Goal: Task Accomplishment & Management: Manage account settings

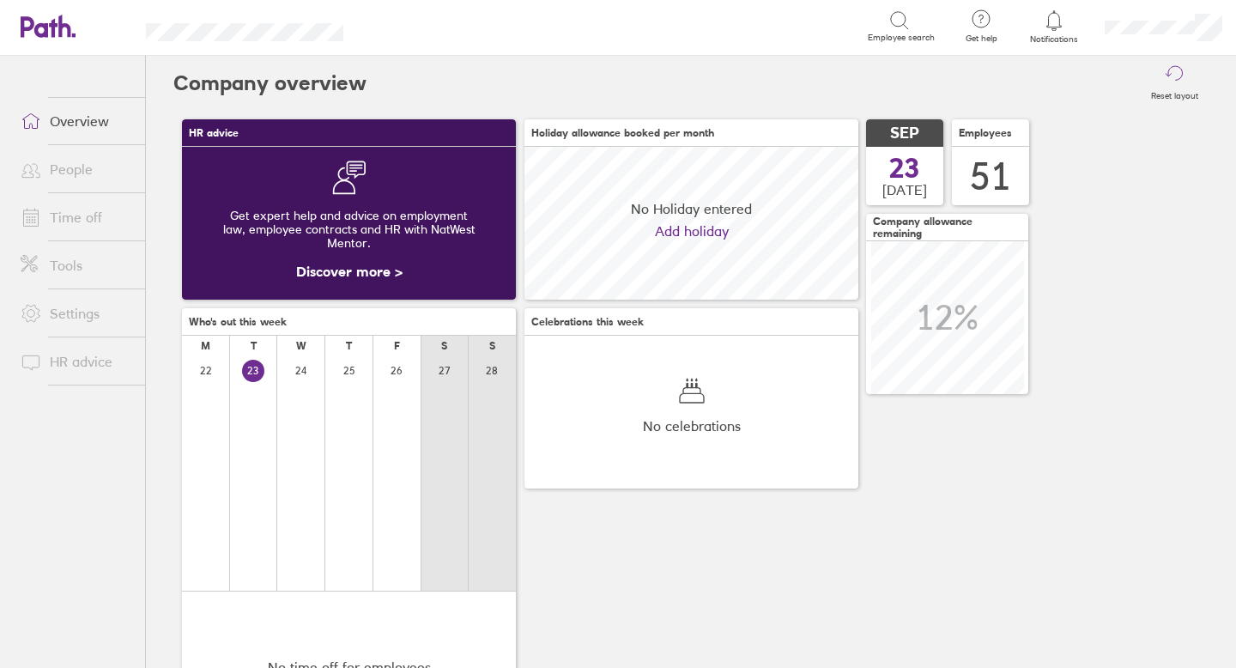
scroll to position [153, 334]
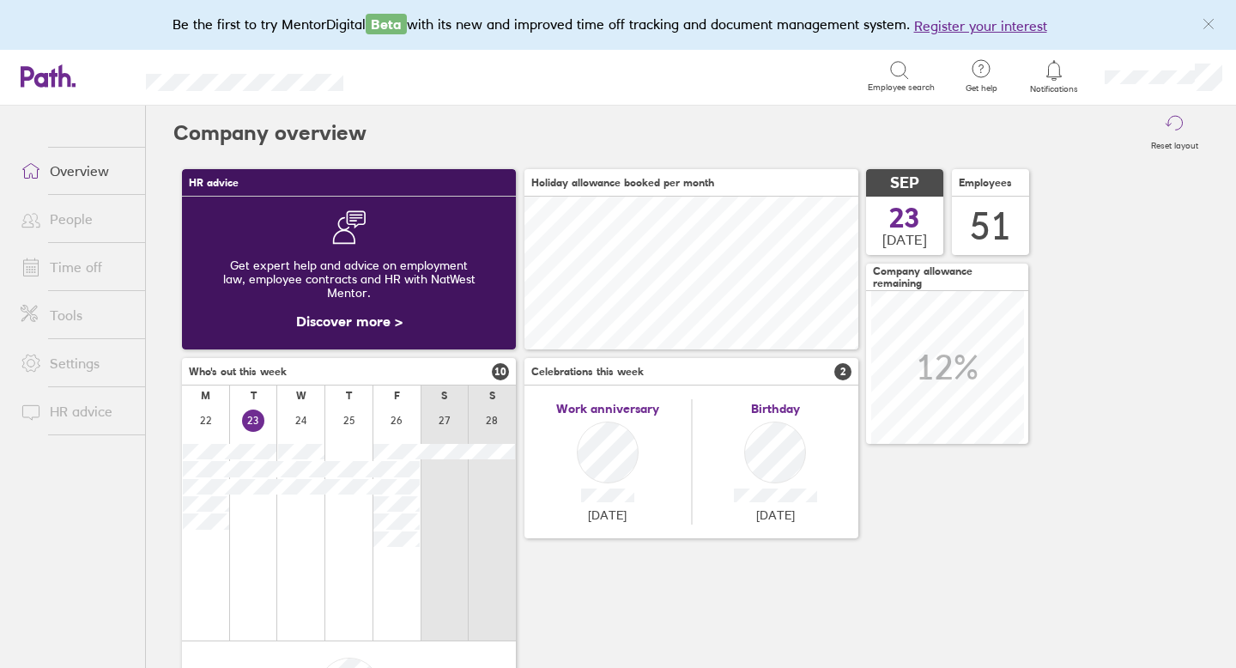
click at [77, 271] on link "Time off" at bounding box center [76, 267] width 138 height 34
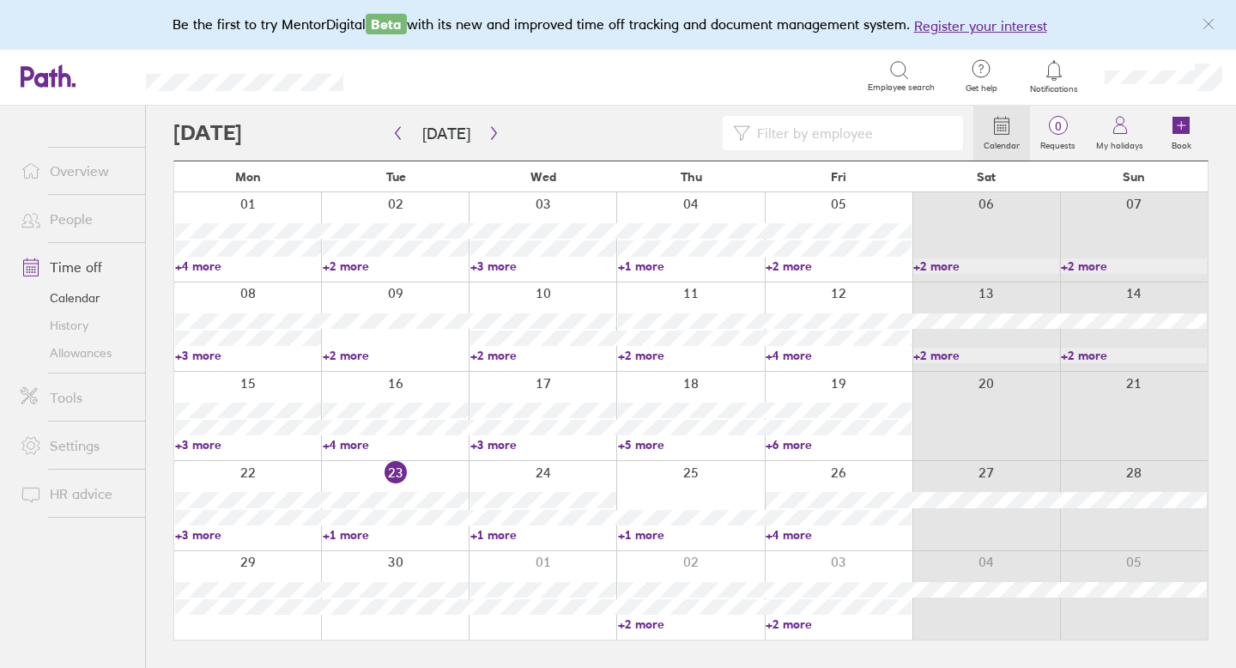
click at [81, 212] on link "People" at bounding box center [76, 219] width 138 height 34
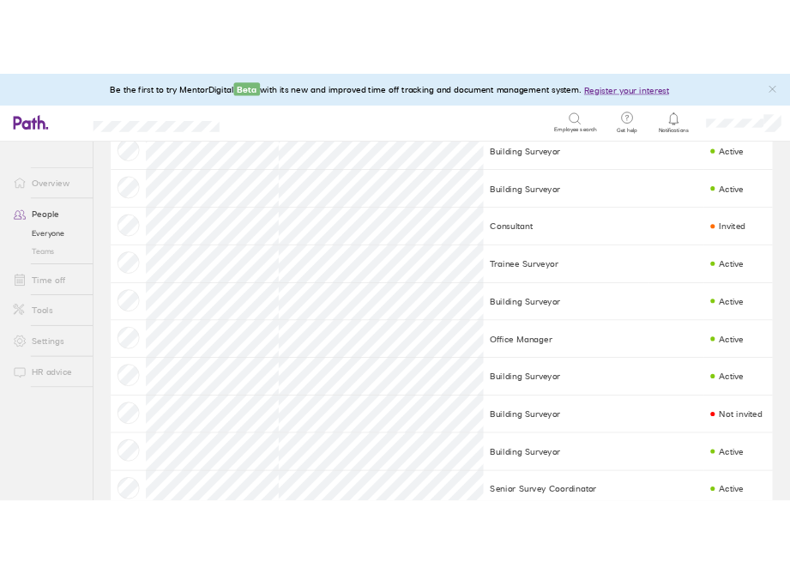
scroll to position [1649, 0]
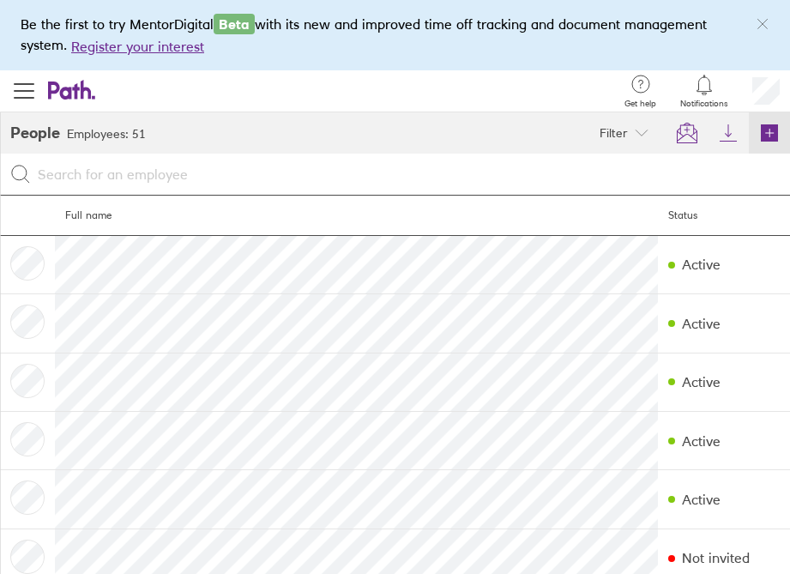
click at [773, 130] on icon at bounding box center [769, 132] width 17 height 17
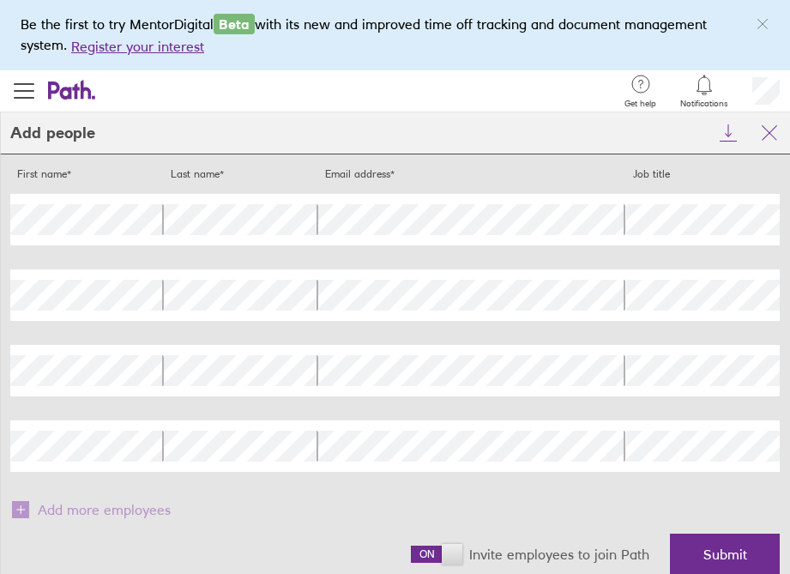
click at [438, 556] on span at bounding box center [436, 554] width 51 height 17
click at [411, 559] on input "checkbox" at bounding box center [411, 559] width 0 height 0
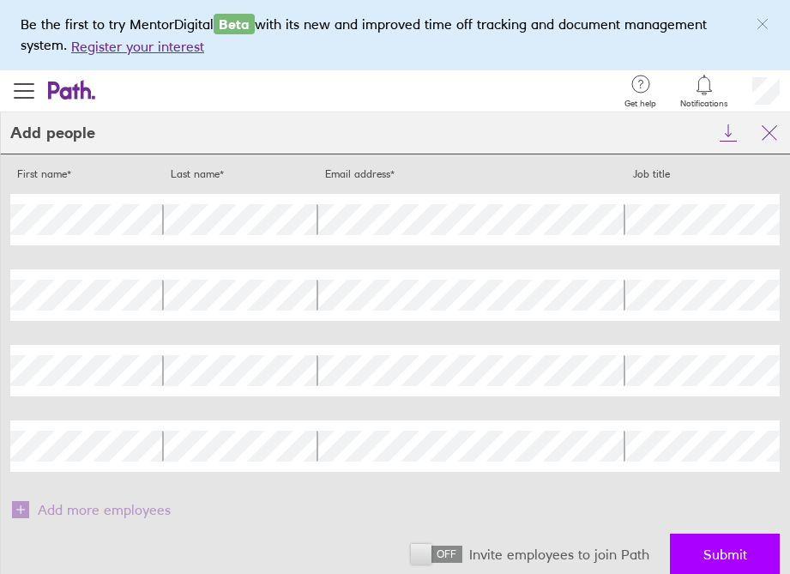
click at [687, 558] on button "Submit" at bounding box center [725, 554] width 110 height 41
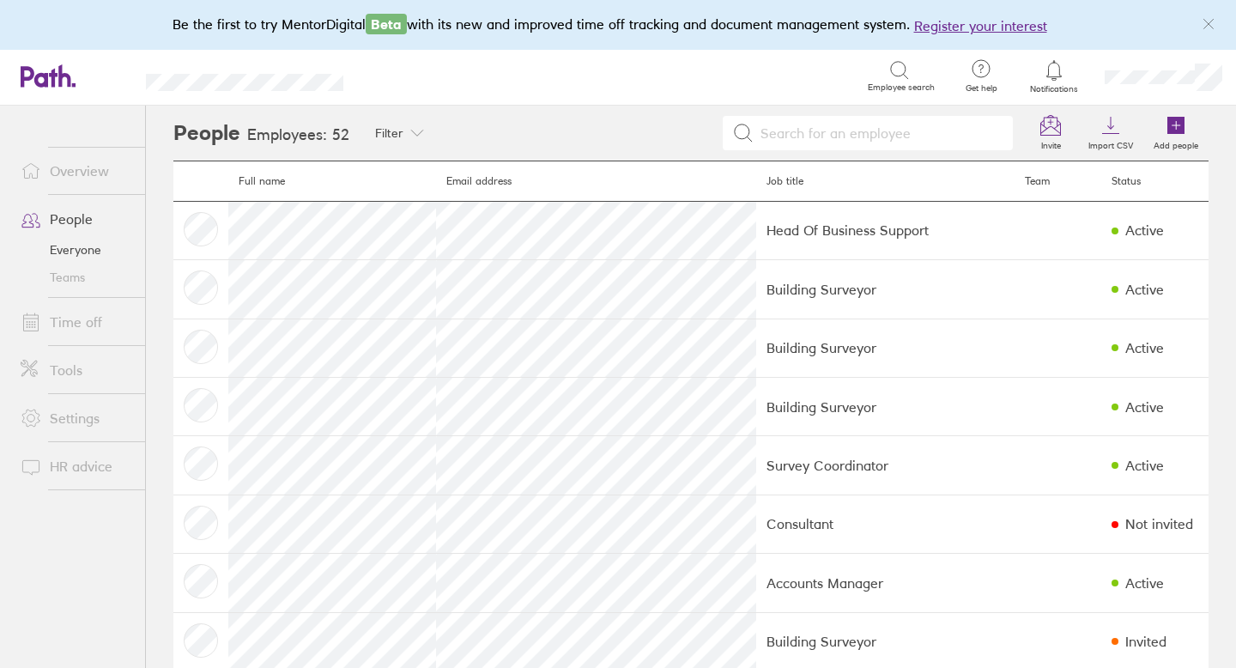
click at [83, 322] on link "Time off" at bounding box center [76, 322] width 138 height 34
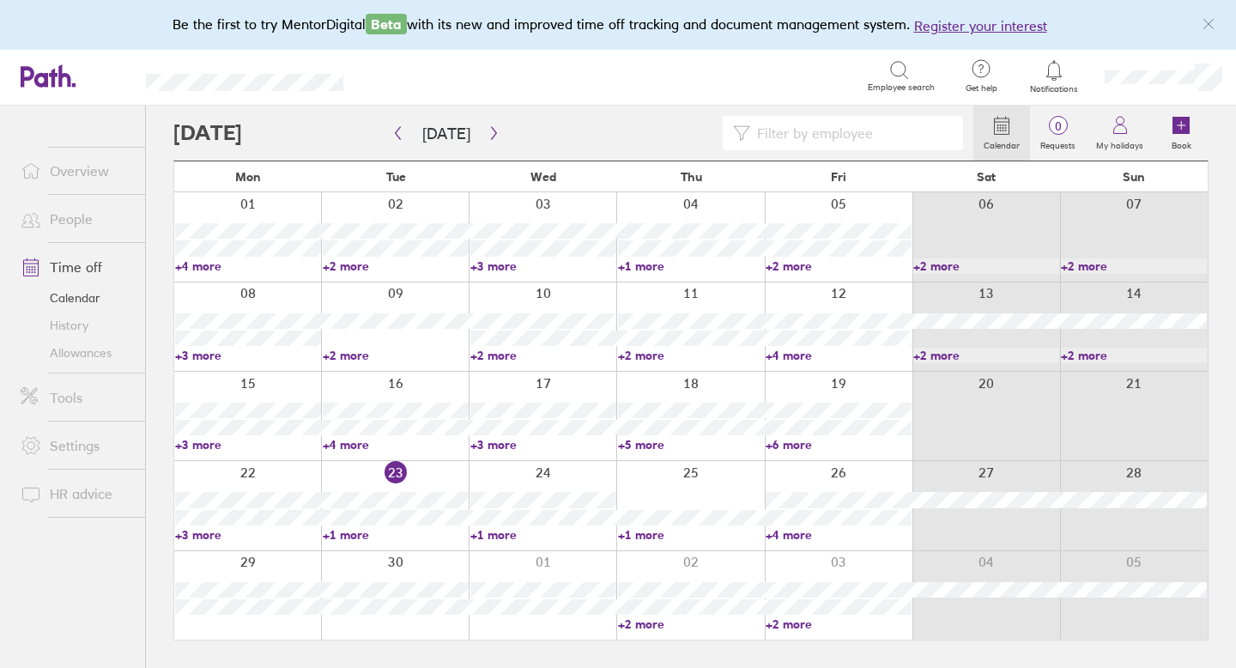
click at [85, 354] on link "Allowances" at bounding box center [76, 352] width 138 height 27
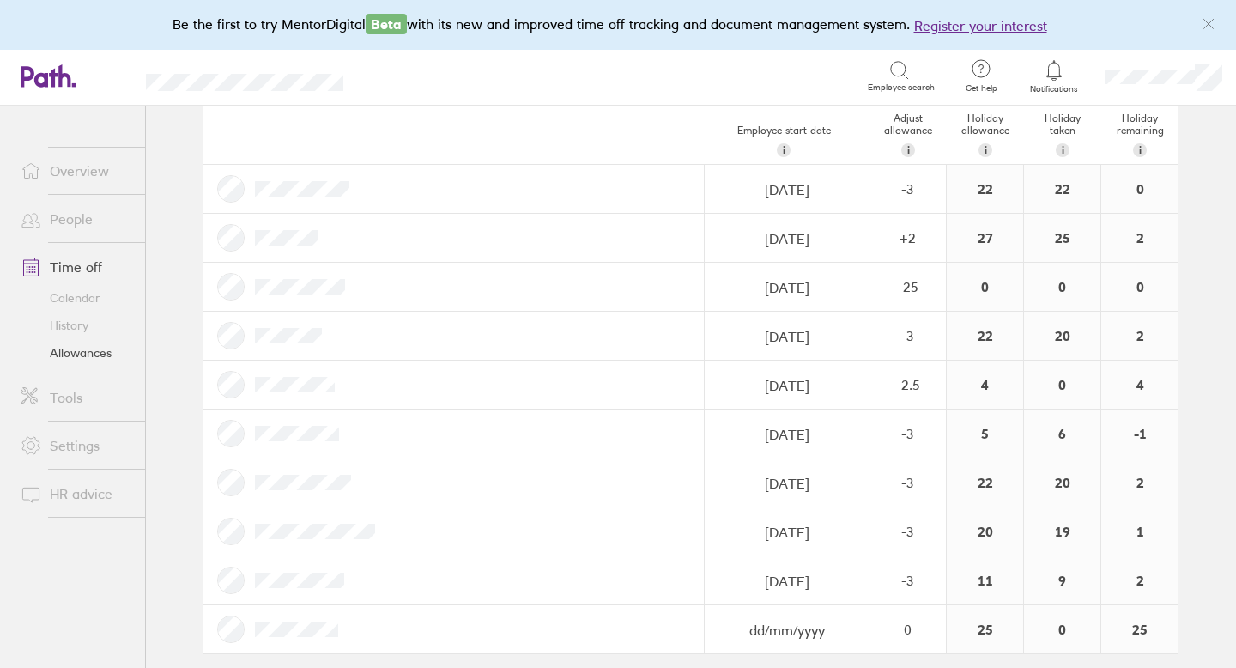
scroll to position [2158, 0]
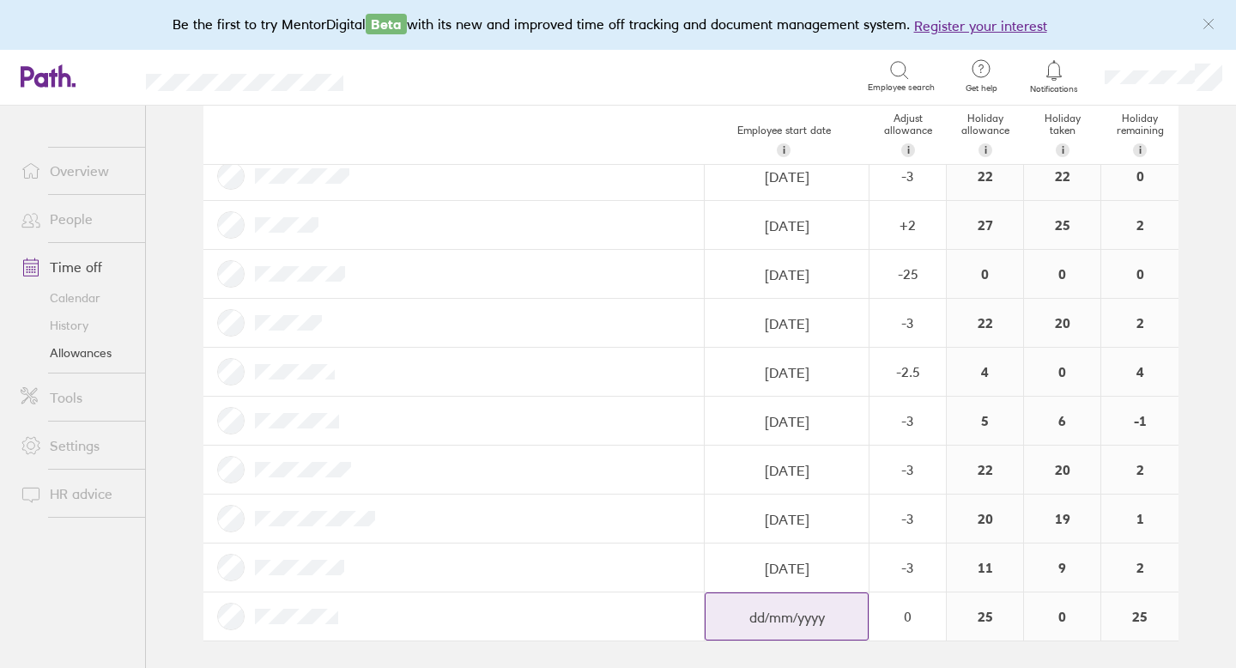
click at [759, 608] on input "dd/mm/yyyy" at bounding box center [786, 617] width 162 height 48
select select "August"
select select "2025"
select select "September"
select select "2025"
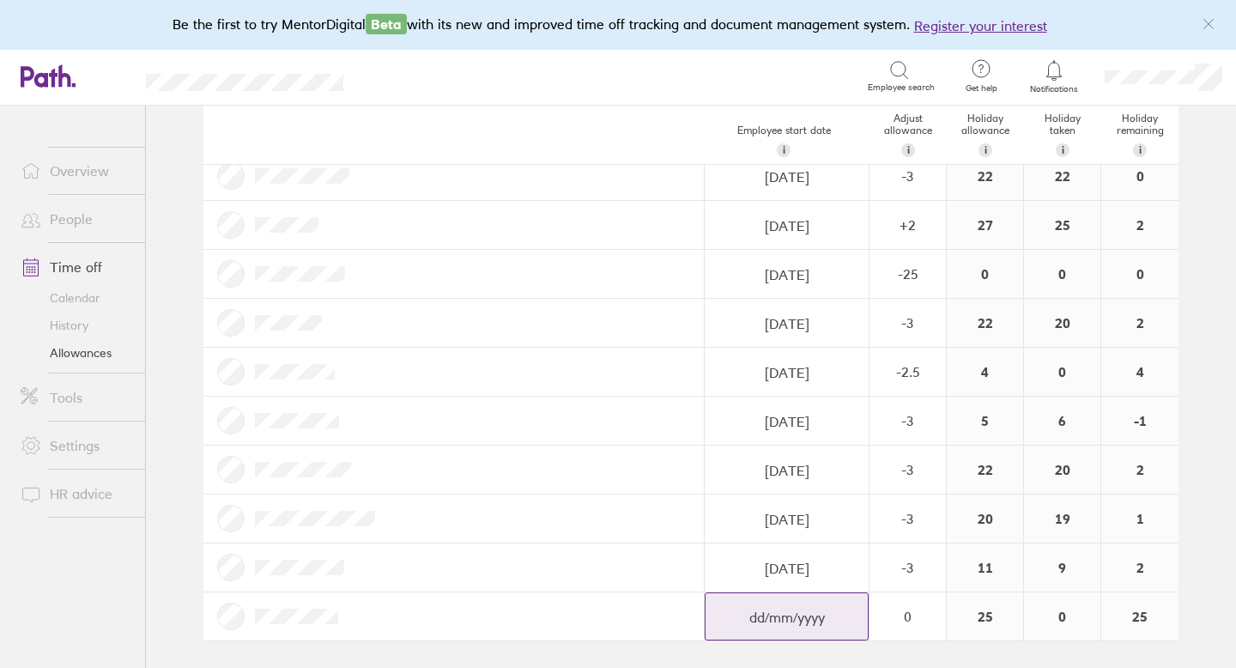
select select "October"
select select "2025"
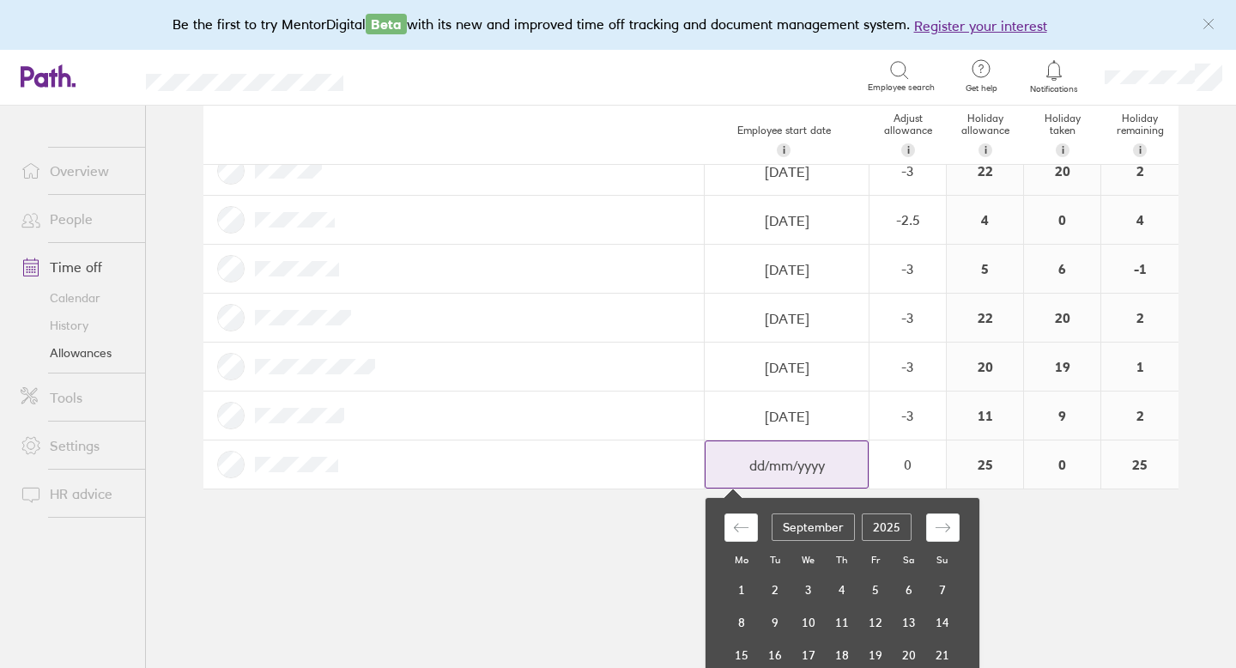
scroll to position [2399, 0]
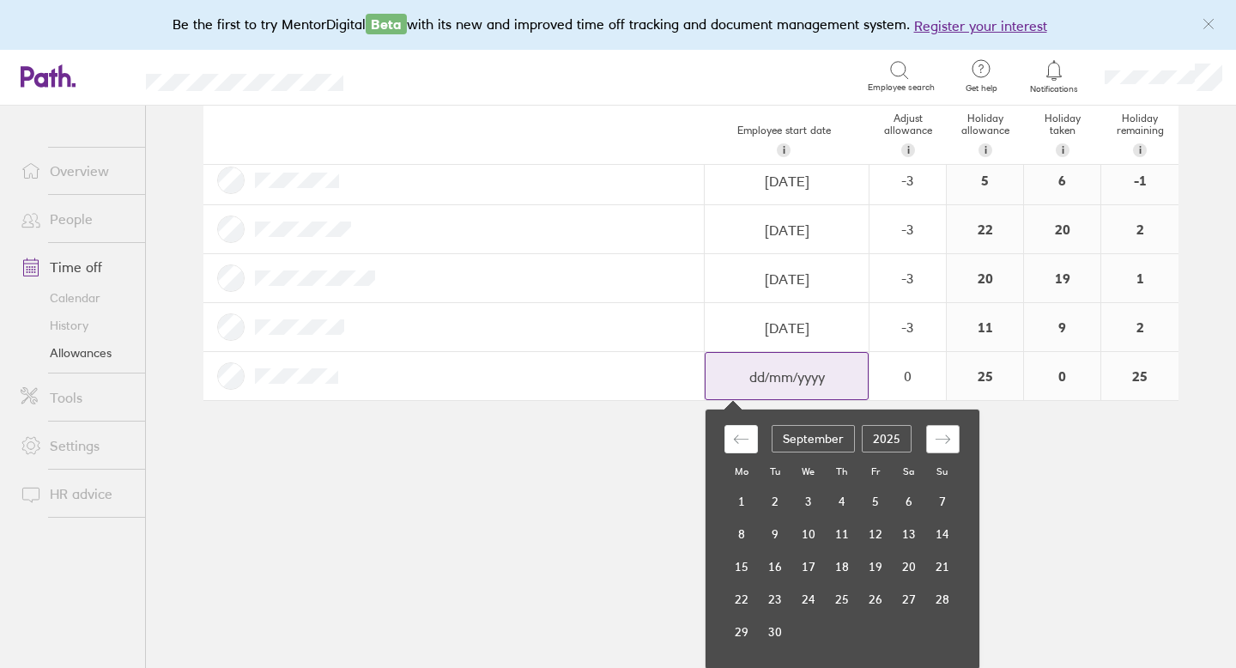
click at [941, 445] on icon "Move forward to switch to the next month." at bounding box center [943, 439] width 16 height 16
select select "November"
select select "2025"
click at [747, 595] on td "20" at bounding box center [741, 599] width 33 height 33
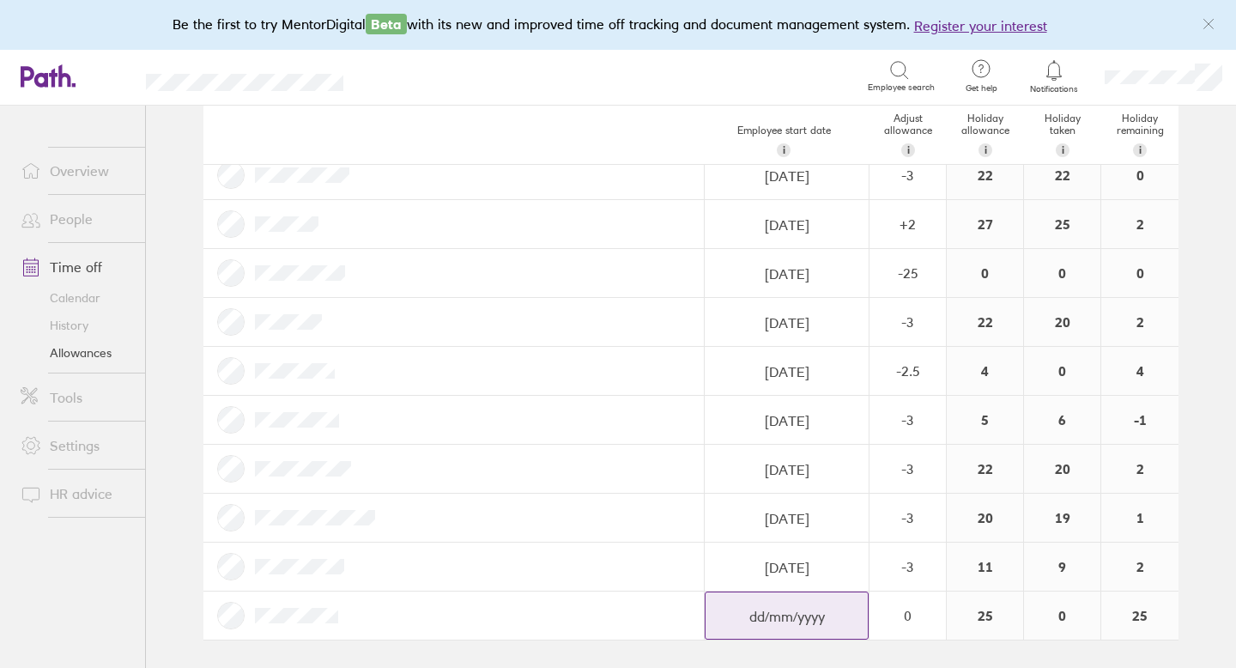
scroll to position [2158, 0]
click at [838, 608] on div "Navigate forward to interact with the calendar and select a date. Press the que…" at bounding box center [786, 617] width 162 height 48
select select "August"
select select "2025"
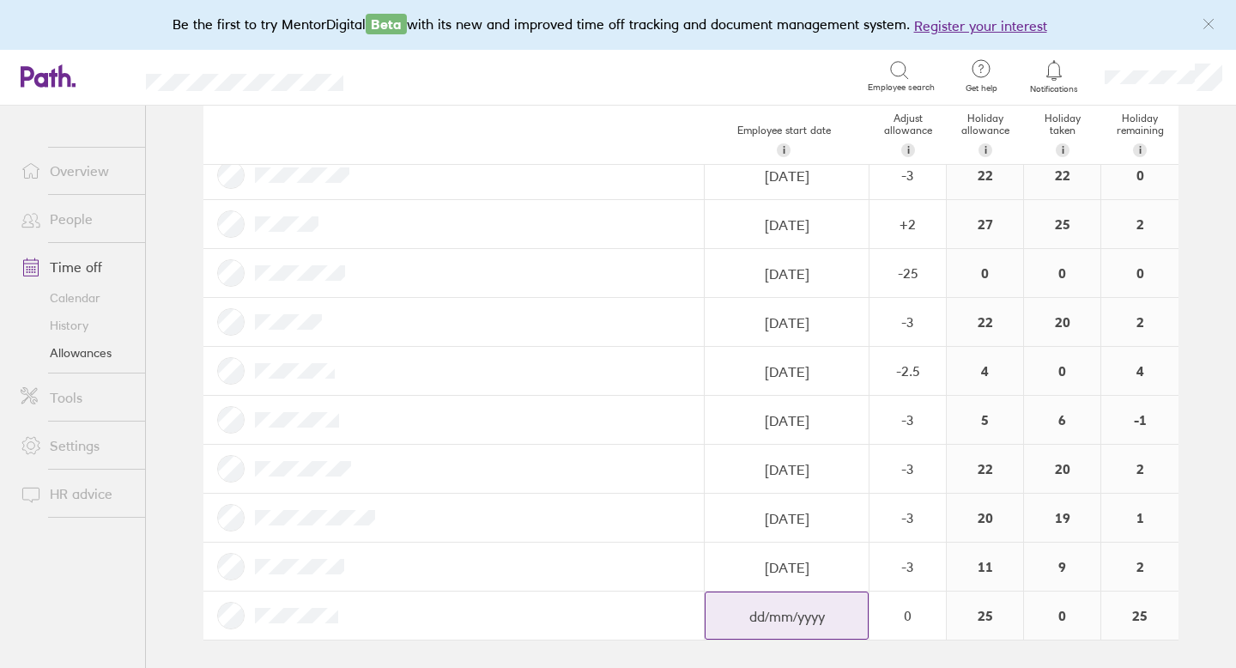
select select "September"
select select "2025"
select select "October"
select select "2025"
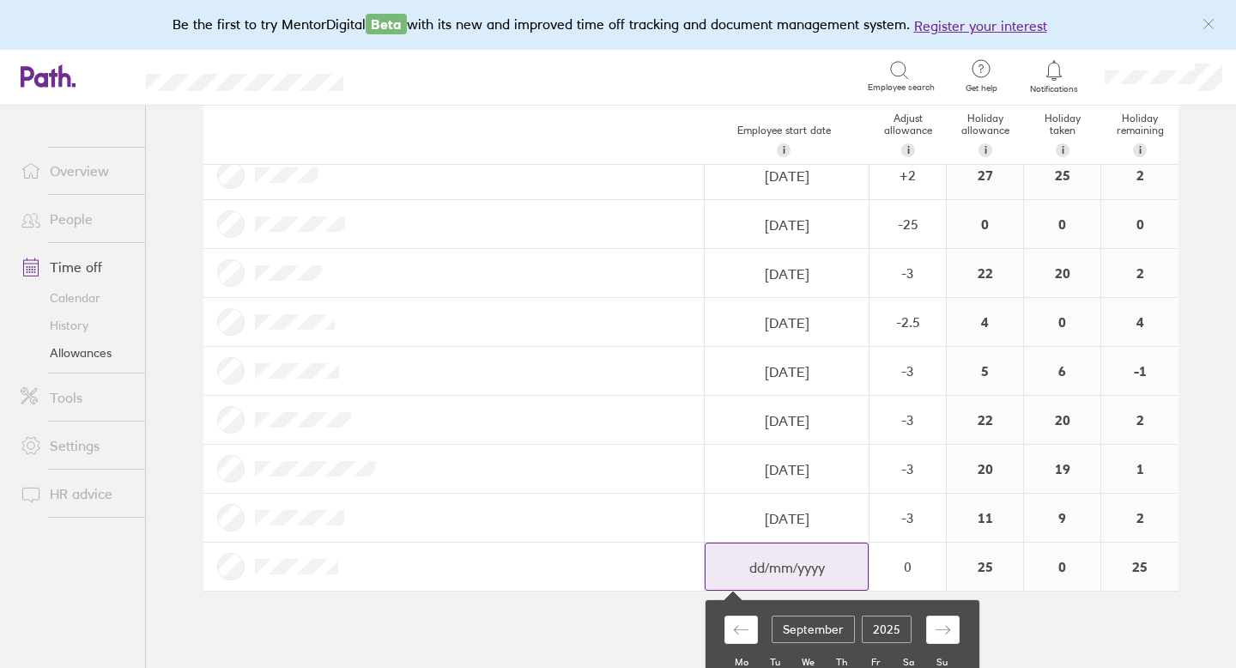
type input "[DATE]"
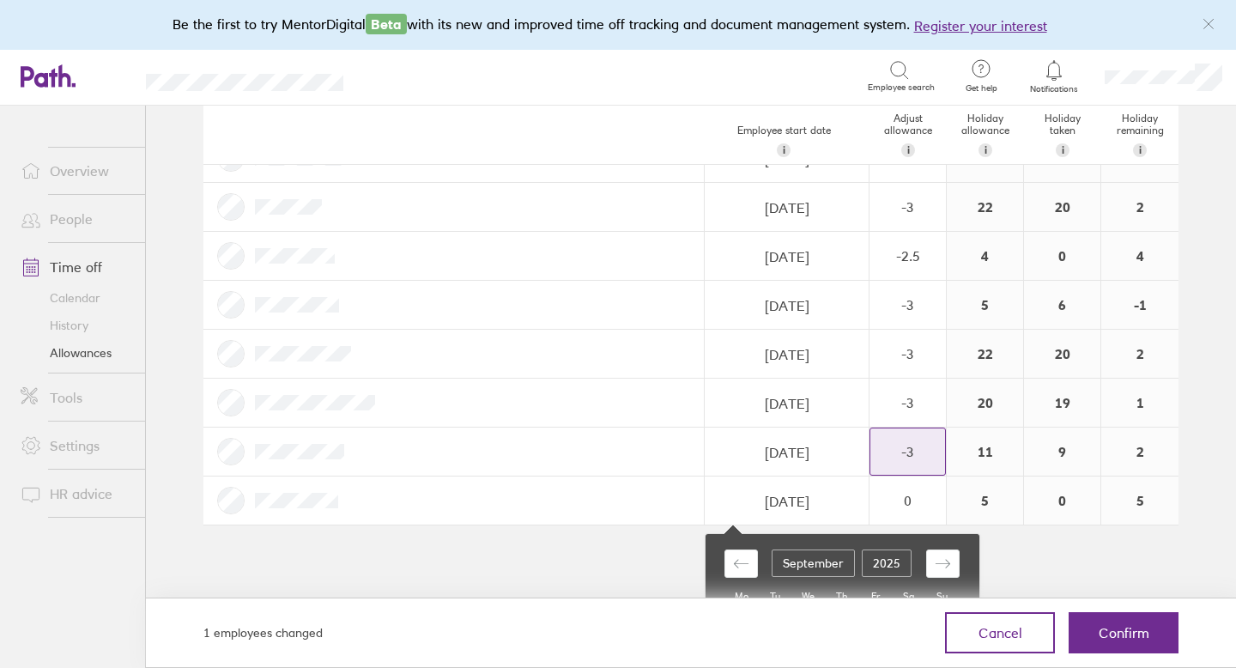
scroll to position [2399, 0]
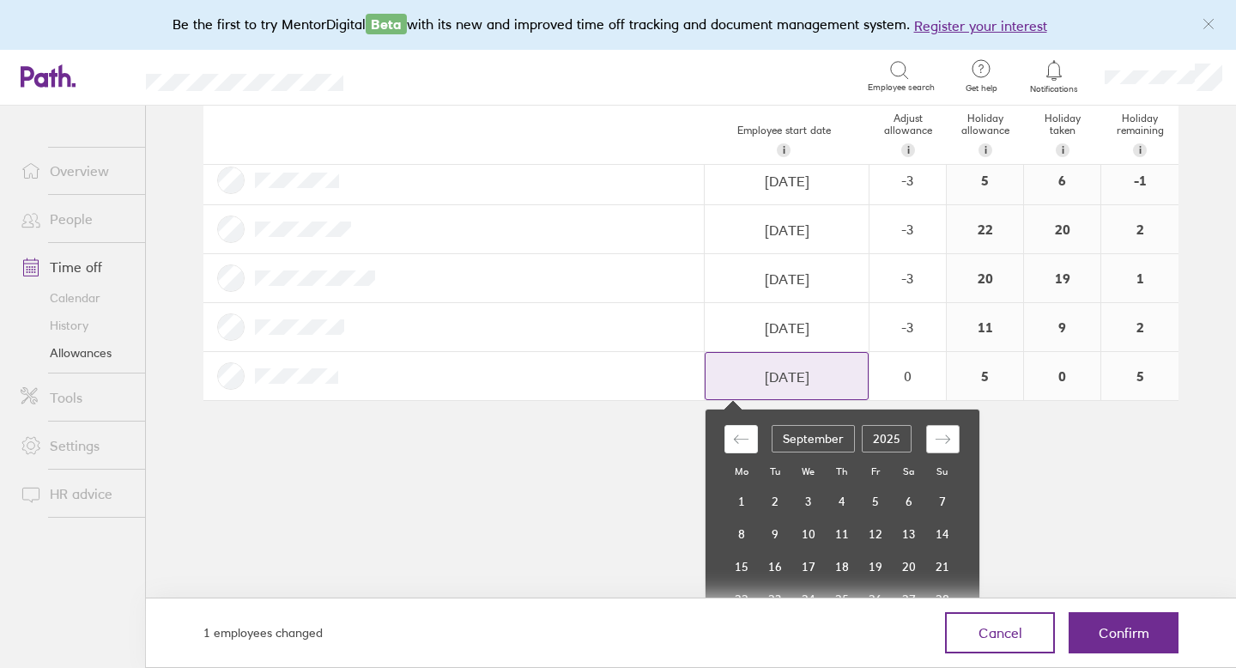
click at [943, 434] on icon "Move forward to switch to the next month." at bounding box center [943, 439] width 16 height 16
select select "November"
select select "2025"
click at [741, 590] on td "20" at bounding box center [740, 599] width 33 height 33
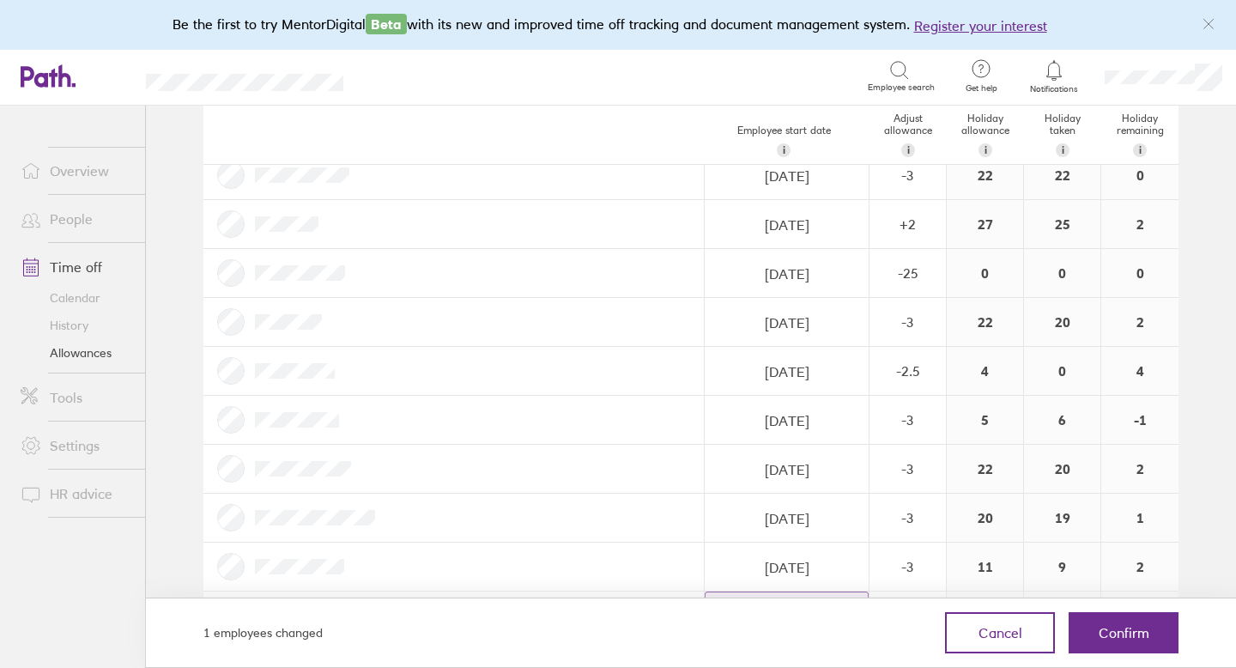
scroll to position [2158, 0]
click at [1107, 638] on span "Confirm" at bounding box center [1123, 632] width 51 height 15
click at [1109, 629] on span "Confirm" at bounding box center [1123, 632] width 51 height 15
click at [1121, 632] on span "Confirm" at bounding box center [1123, 632] width 51 height 15
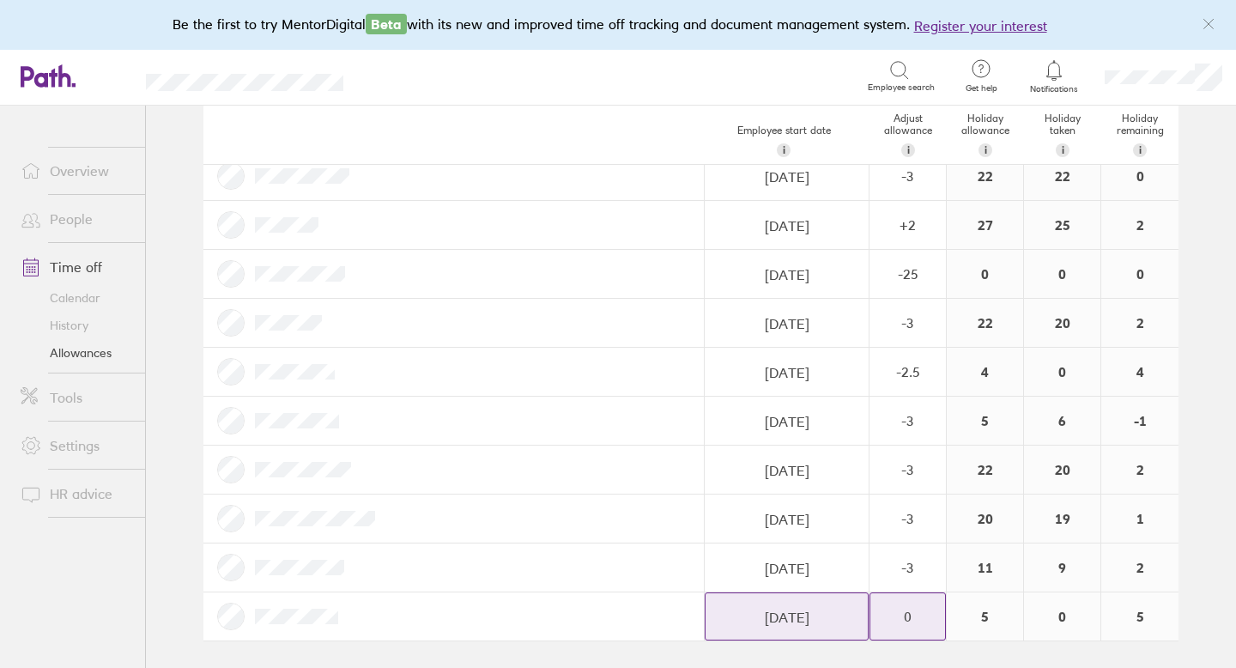
click at [923, 624] on div "0" at bounding box center [907, 616] width 75 height 46
click at [929, 626] on div "-" at bounding box center [931, 625] width 14 height 14
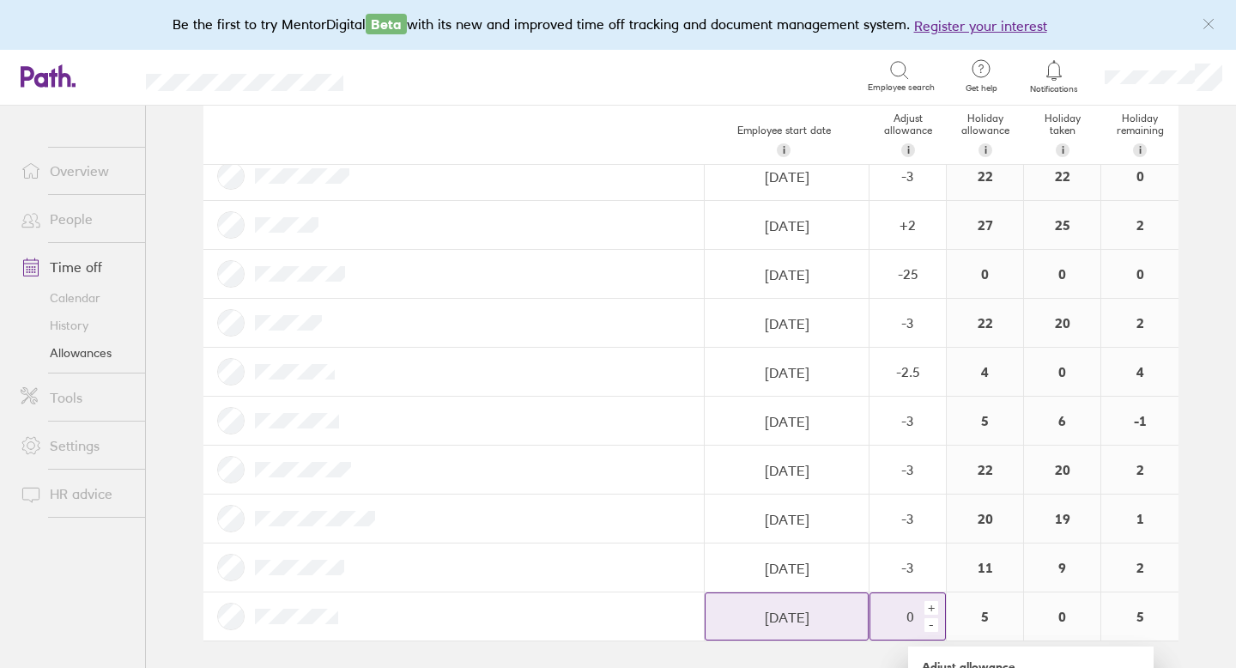
click at [929, 626] on div "-" at bounding box center [931, 625] width 14 height 14
click at [929, 627] on div "-" at bounding box center [931, 625] width 14 height 14
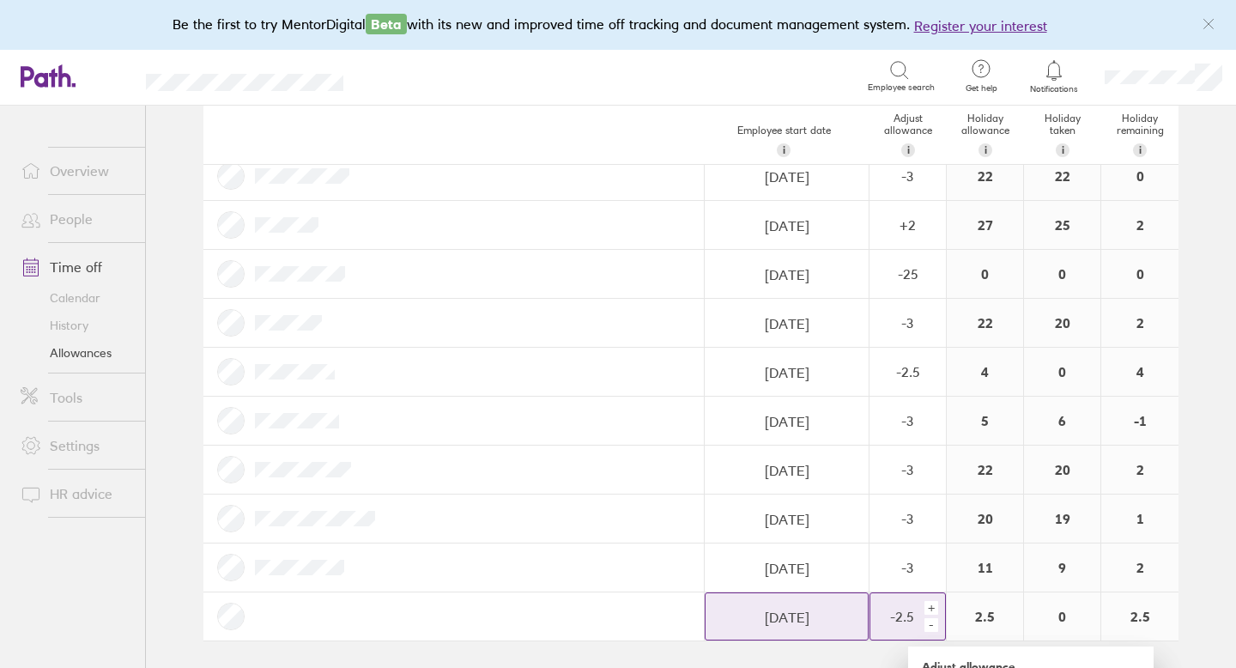
click at [929, 627] on div "-" at bounding box center [931, 625] width 14 height 14
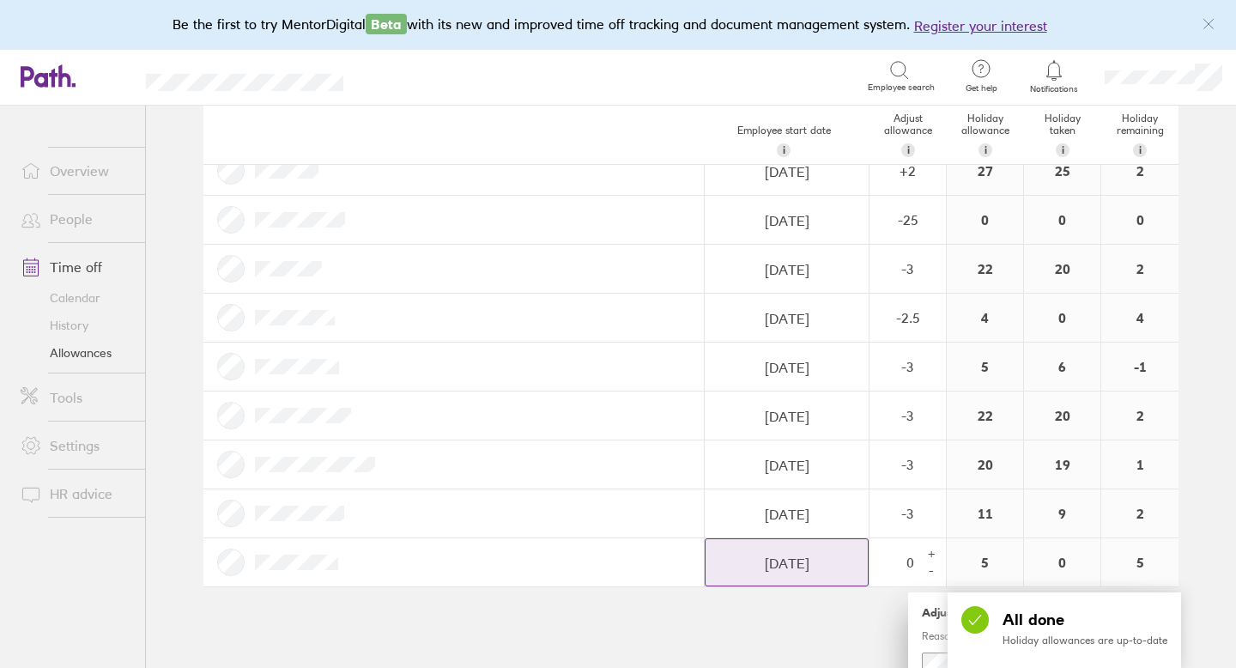
scroll to position [2316, 0]
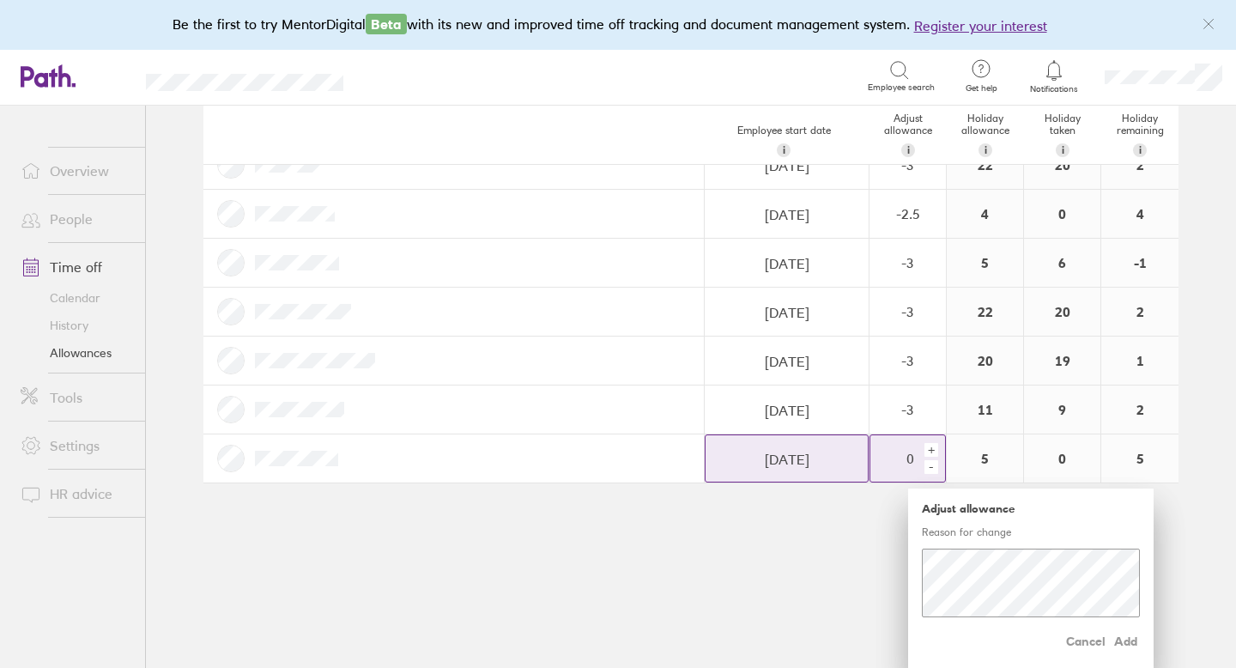
click at [935, 453] on div "+" at bounding box center [931, 450] width 14 height 14
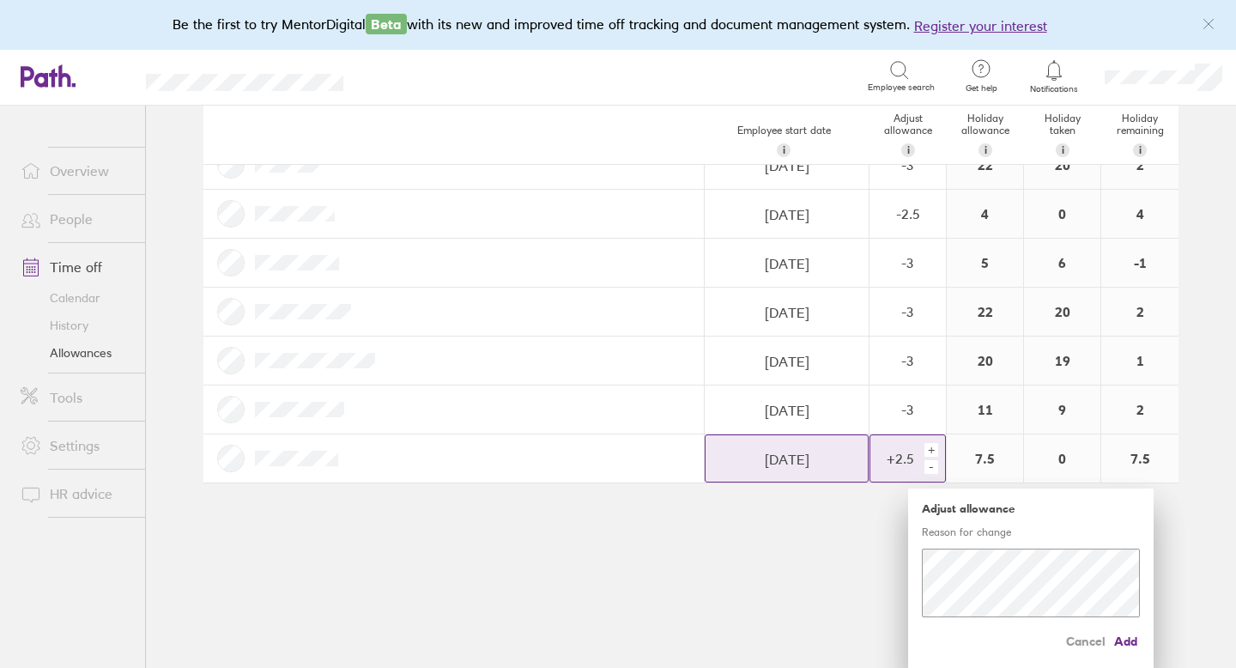
click at [935, 453] on div "+" at bounding box center [931, 450] width 14 height 14
click at [1124, 639] on span "Add" at bounding box center [1125, 640] width 27 height 27
click at [934, 448] on div "+" at bounding box center [931, 450] width 14 height 14
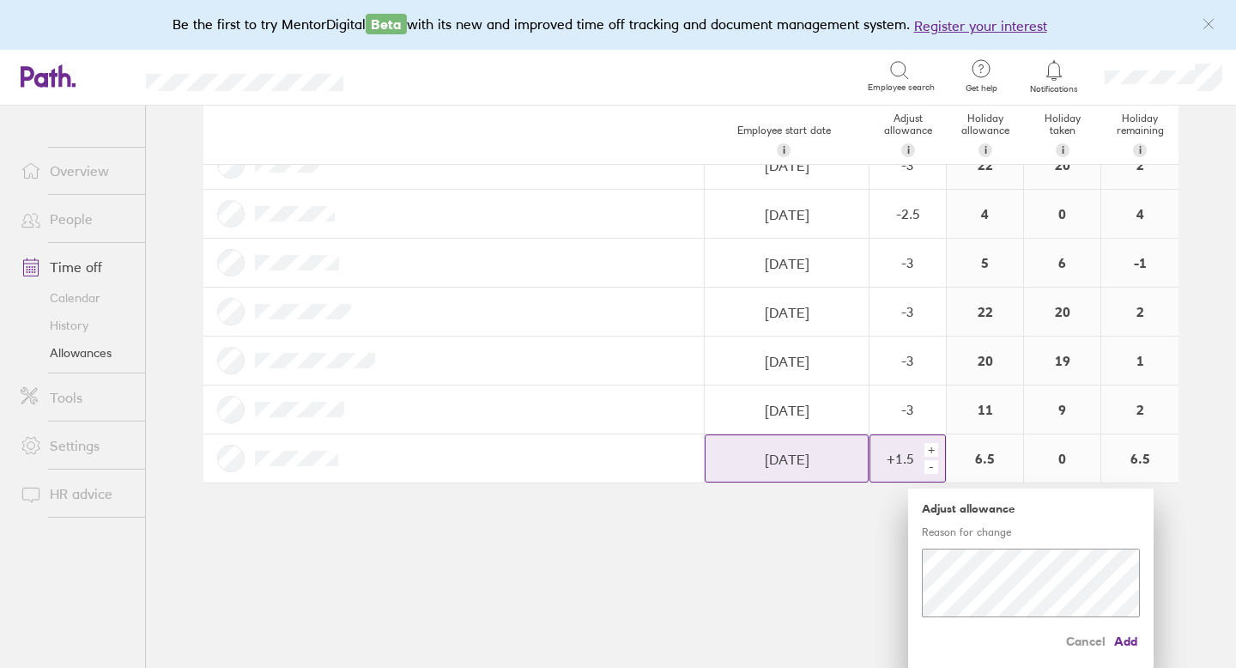
click at [934, 448] on div "+" at bounding box center [931, 450] width 14 height 14
click at [1124, 644] on span "Add" at bounding box center [1125, 640] width 27 height 27
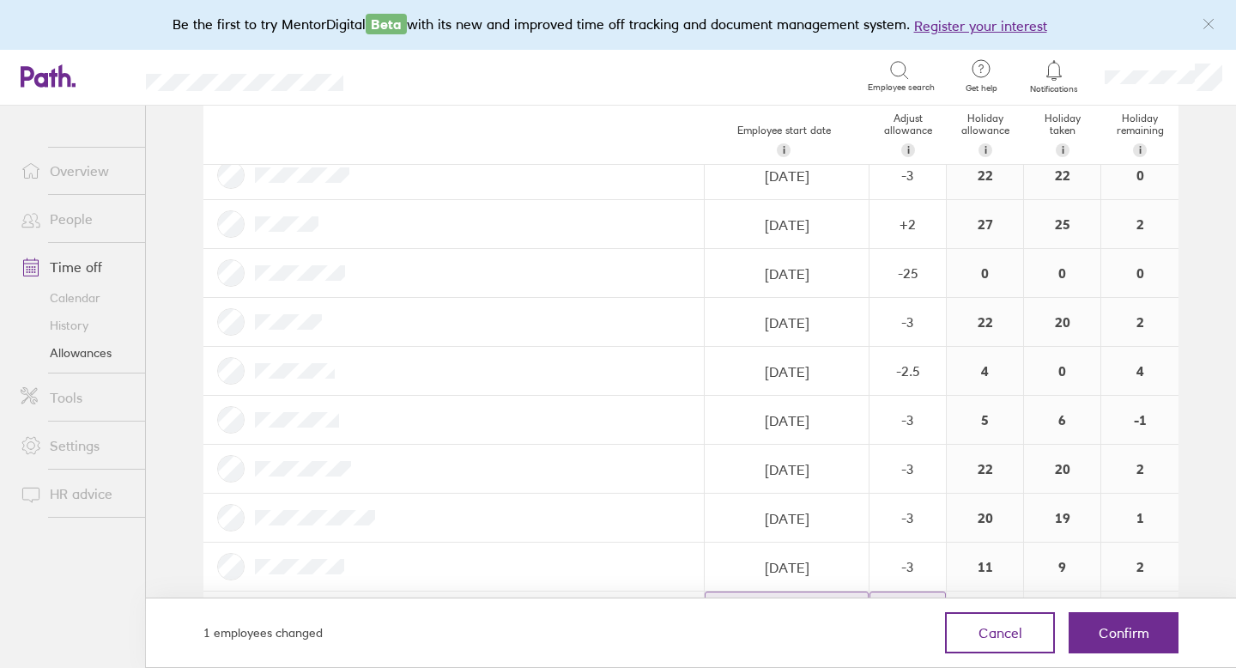
scroll to position [2158, 0]
click at [1128, 642] on button "Confirm" at bounding box center [1123, 632] width 110 height 41
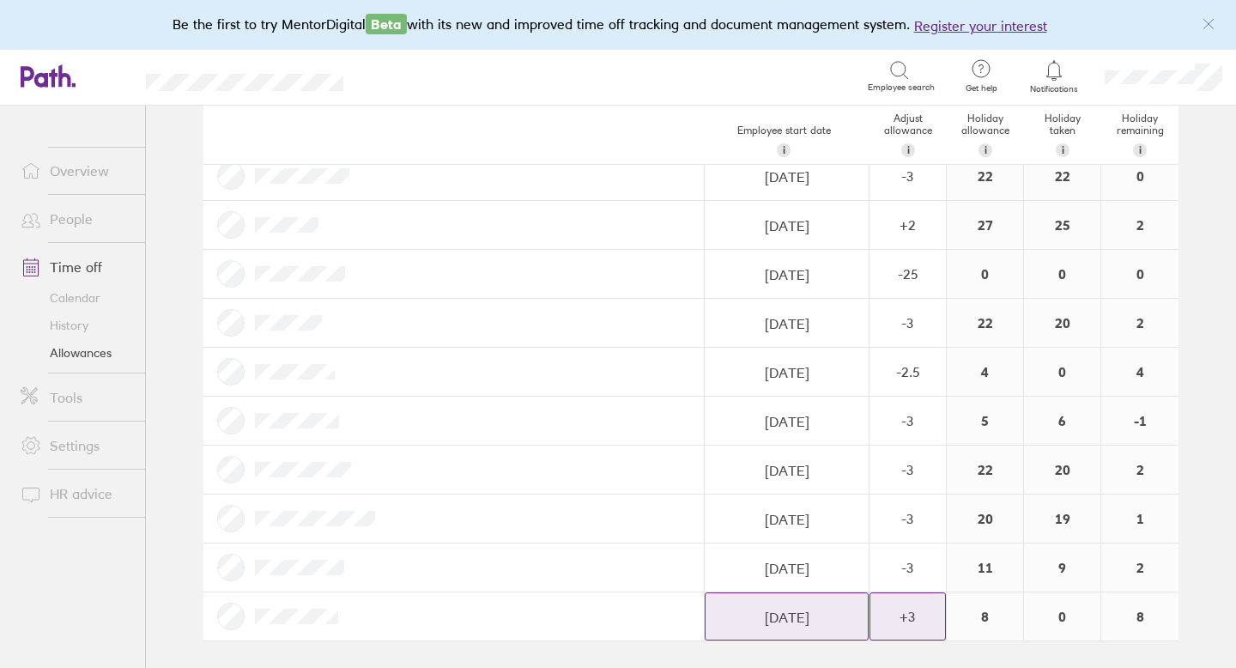
click at [910, 612] on div "+ 3" at bounding box center [907, 615] width 75 height 15
click at [931, 619] on div "-" at bounding box center [931, 625] width 14 height 14
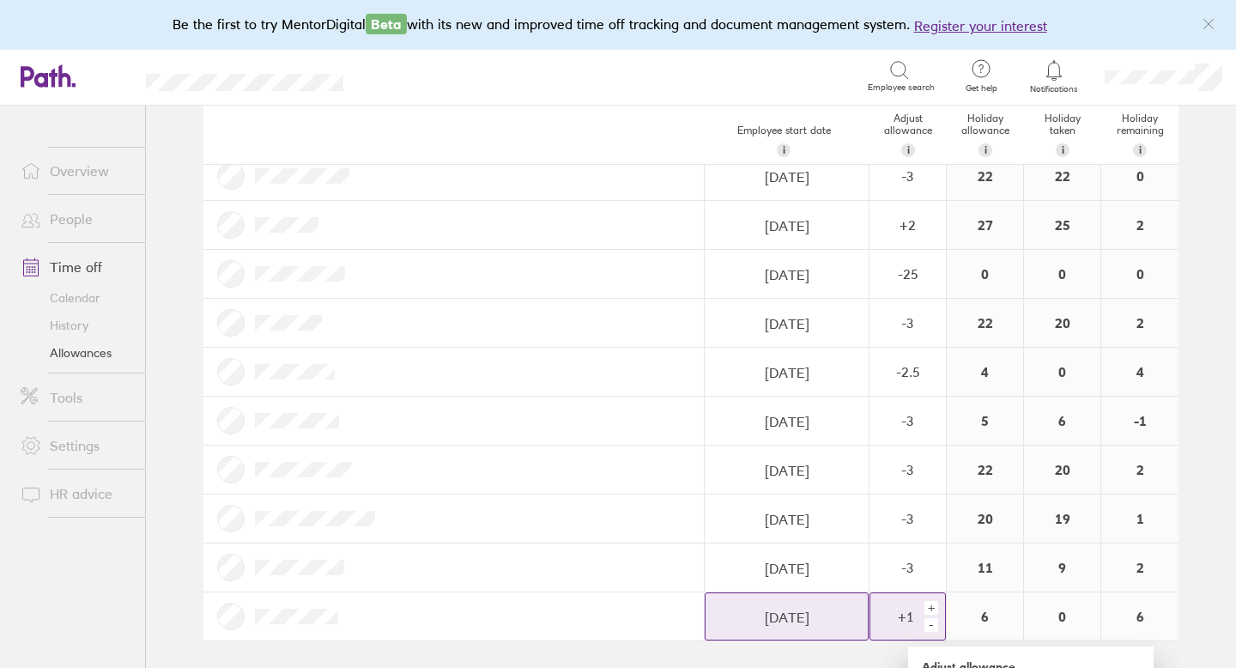
click at [931, 619] on div "-" at bounding box center [931, 625] width 14 height 14
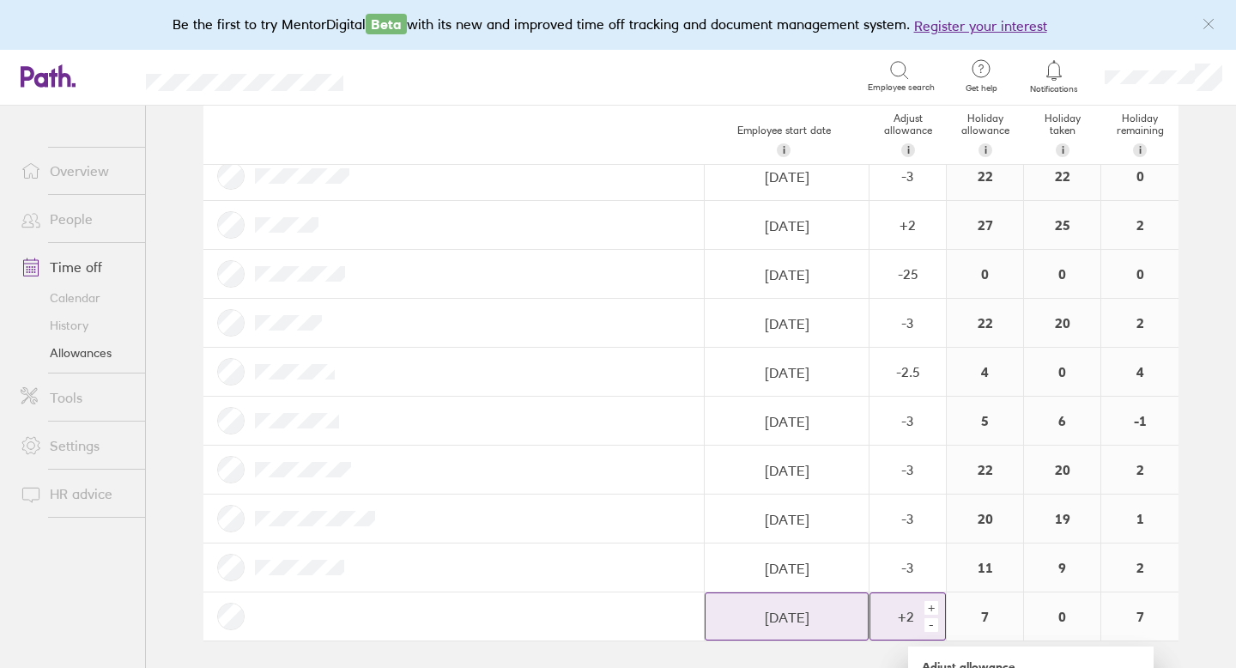
click at [931, 619] on div "-" at bounding box center [931, 625] width 14 height 14
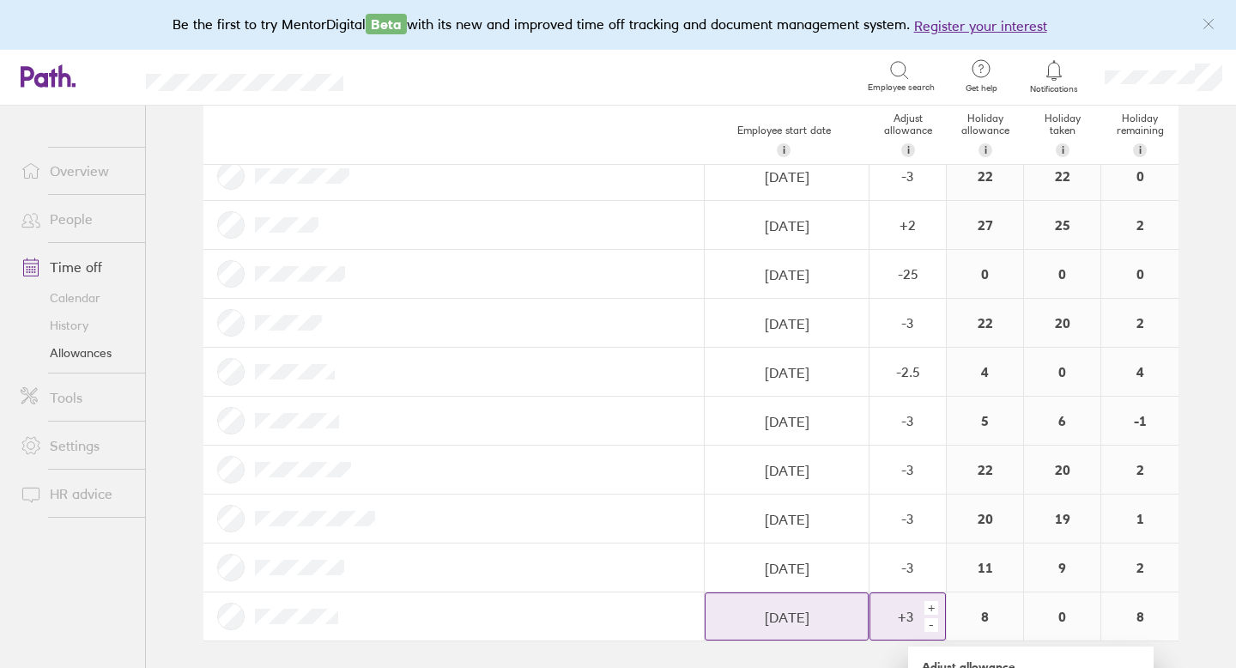
click at [931, 619] on div "-" at bounding box center [931, 625] width 14 height 14
click at [935, 627] on div "-" at bounding box center [931, 625] width 14 height 14
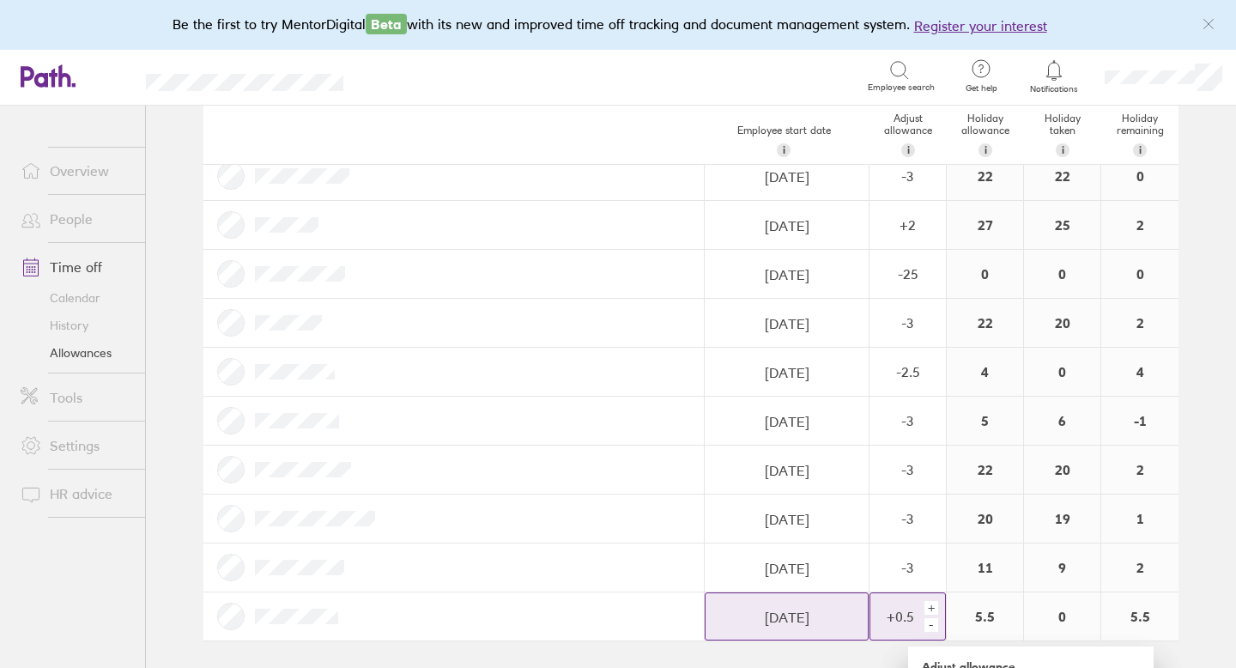
click at [935, 627] on div "-" at bounding box center [931, 625] width 14 height 14
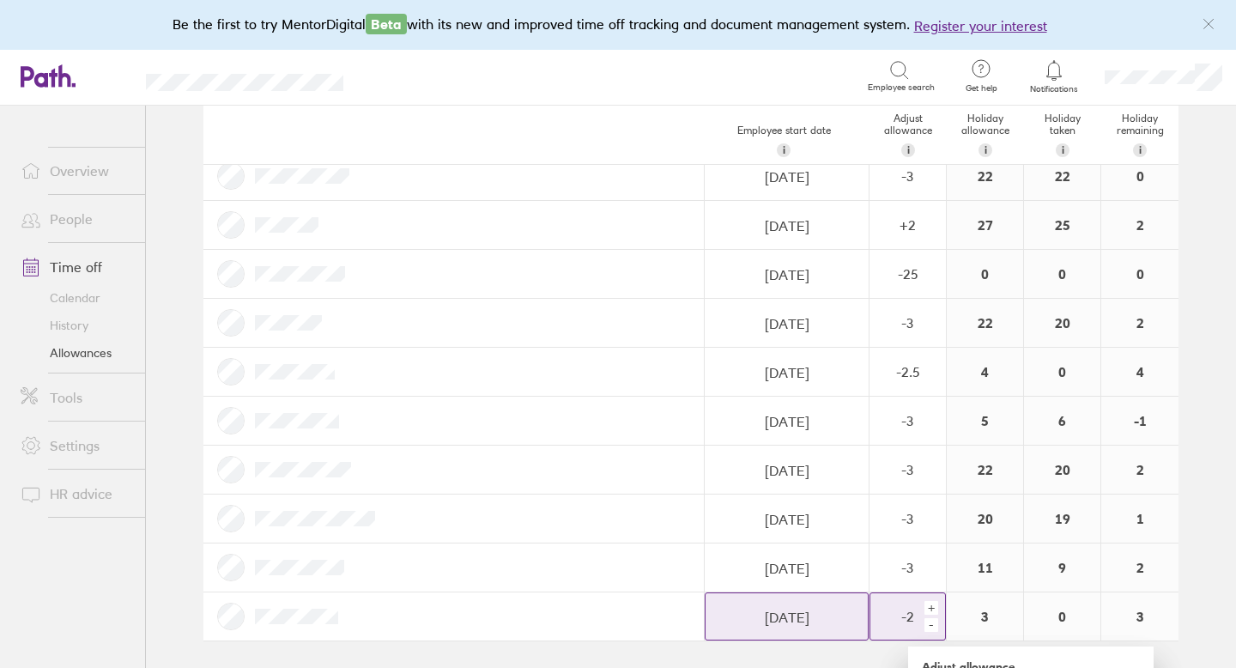
click at [935, 627] on div "-" at bounding box center [931, 625] width 14 height 14
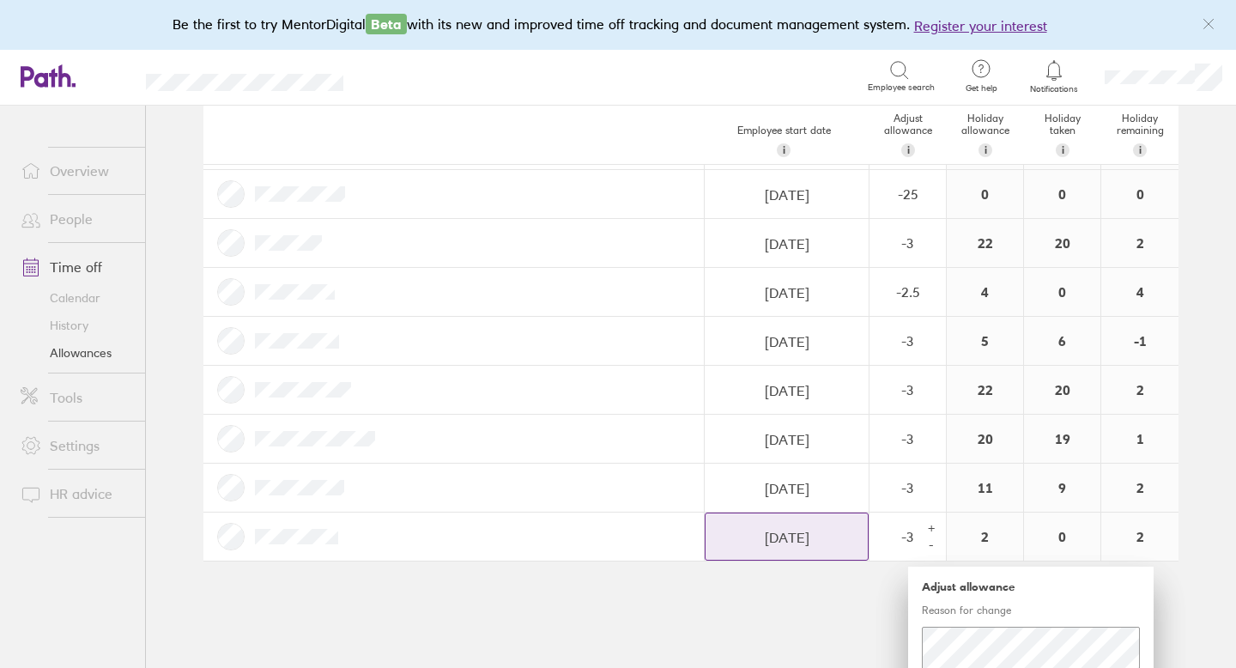
scroll to position [2316, 0]
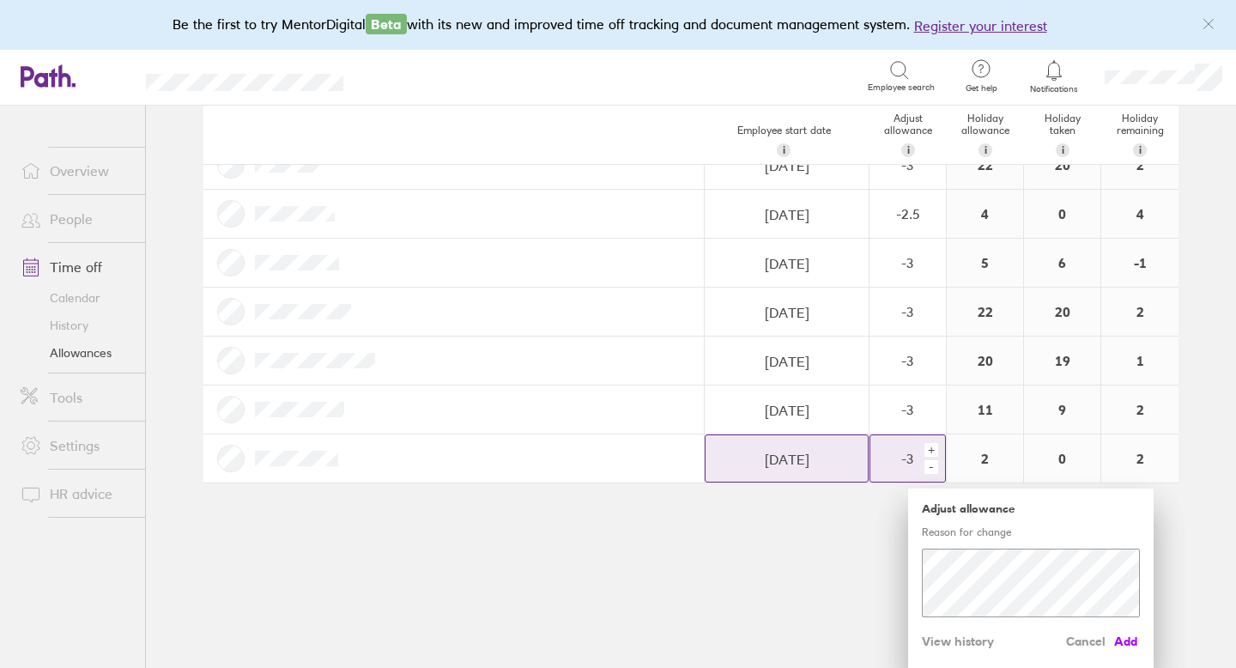
click at [1124, 638] on span "Add" at bounding box center [1125, 640] width 27 height 27
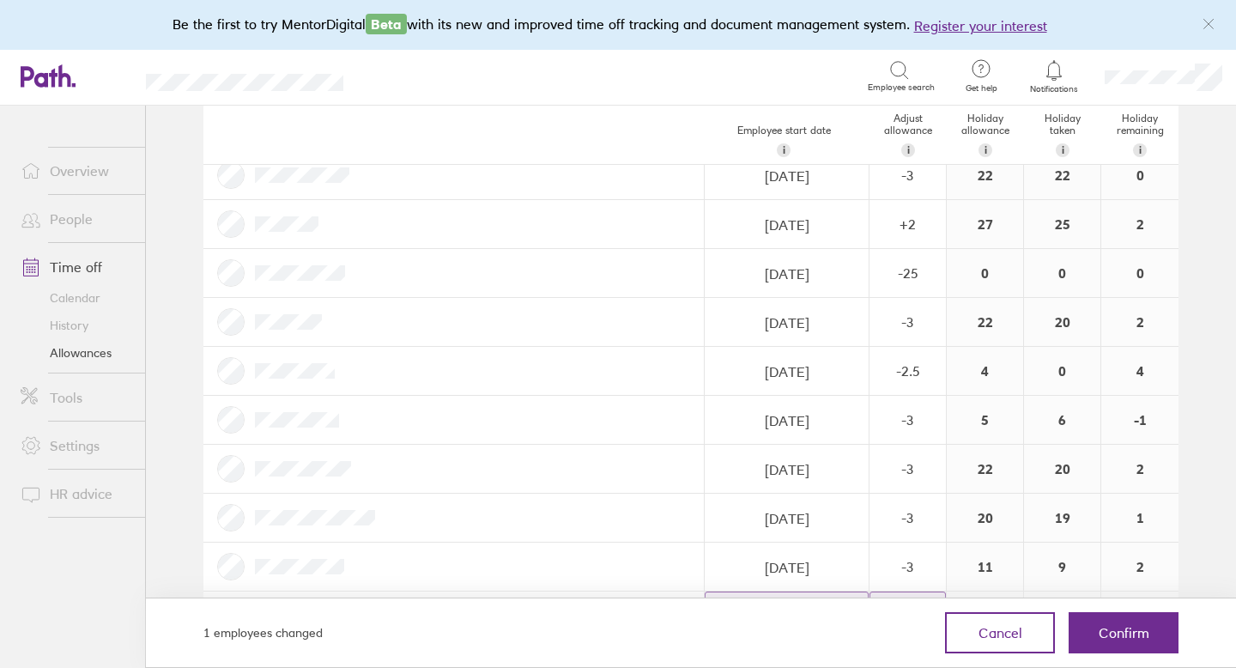
scroll to position [2158, 0]
click at [1124, 638] on span "Confirm" at bounding box center [1123, 632] width 51 height 15
click at [1110, 626] on span "Confirm" at bounding box center [1123, 632] width 51 height 15
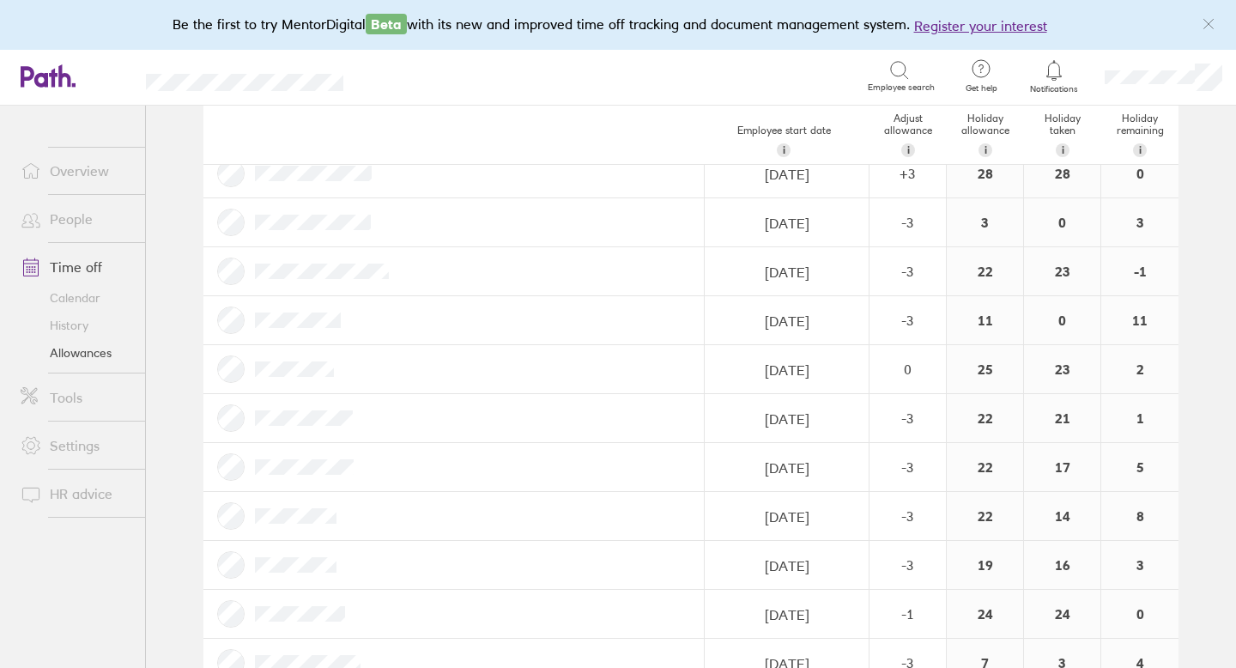
scroll to position [396, 0]
